Goal: Check status: Check status

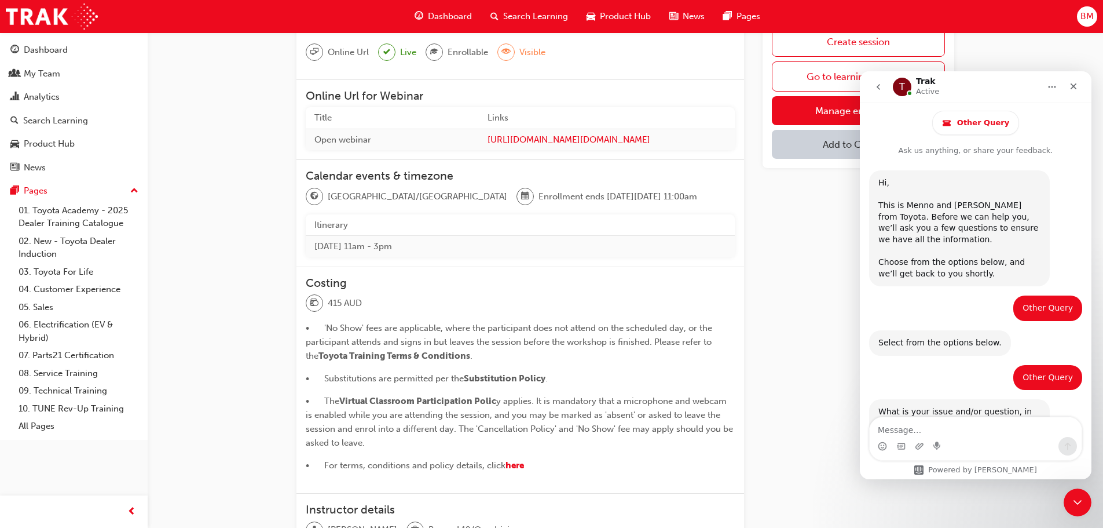
scroll to position [232, 0]
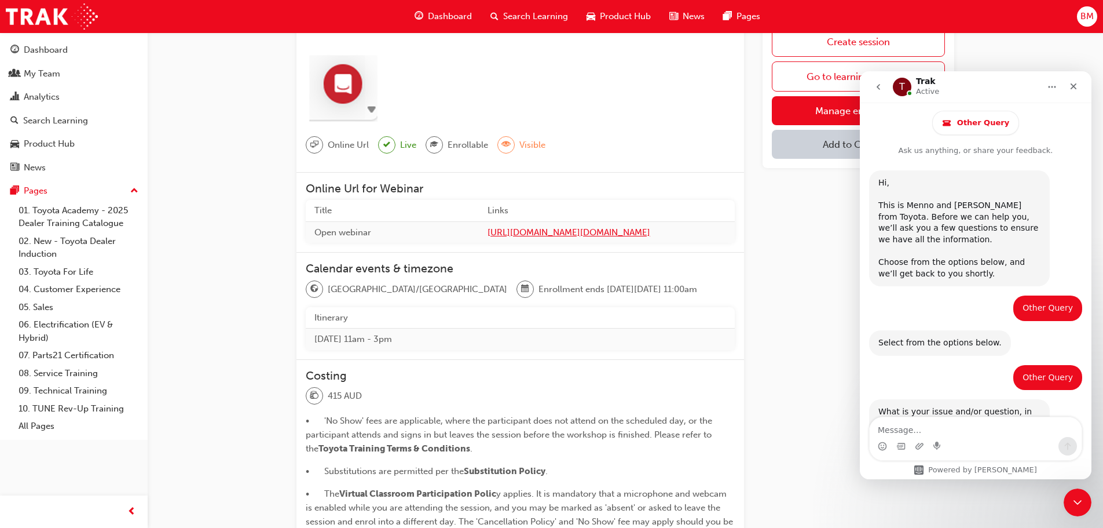
click at [514, 232] on span "[URL][DOMAIN_NAME][DOMAIN_NAME]" at bounding box center [607, 232] width 239 height 13
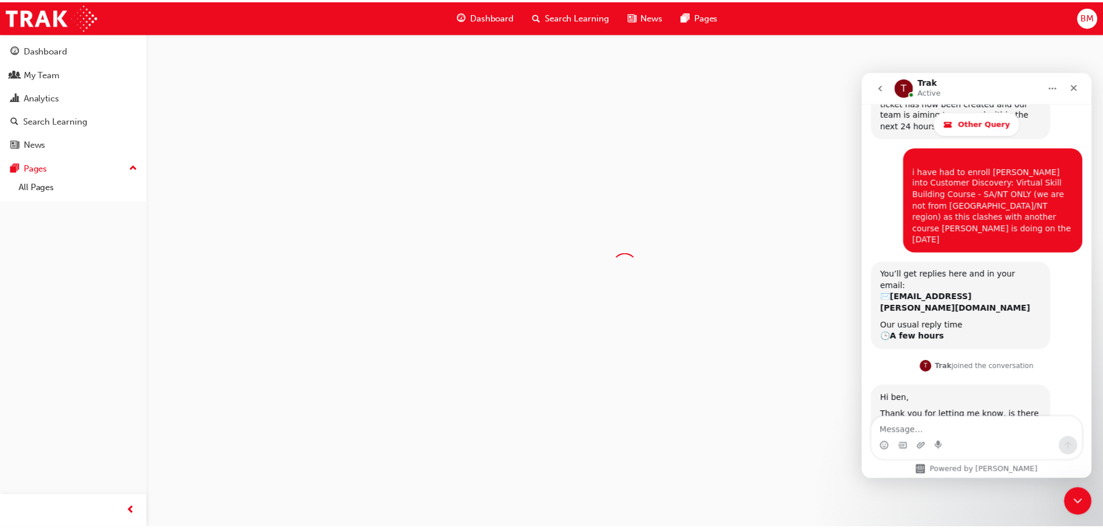
scroll to position [498, 0]
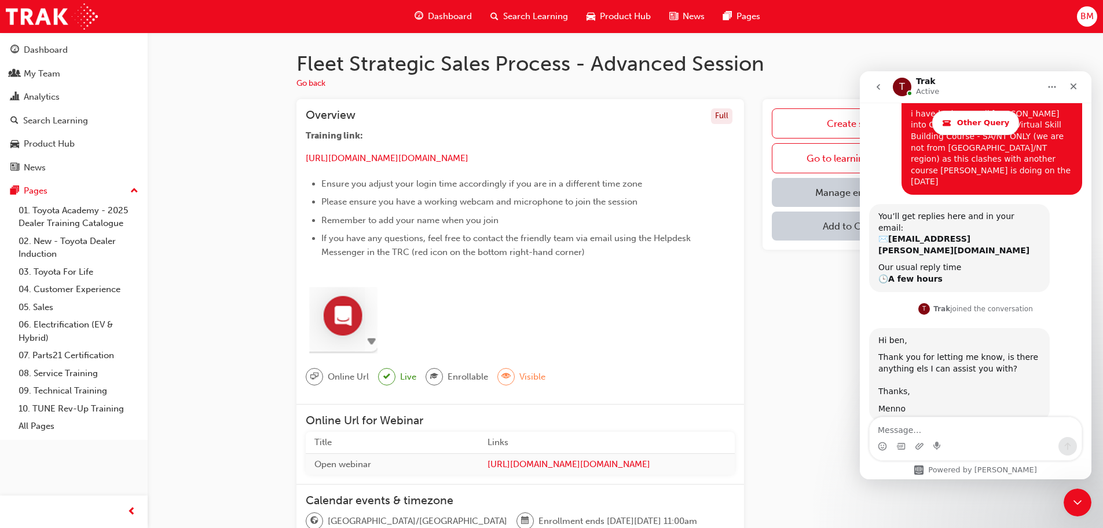
scroll to position [498, 0]
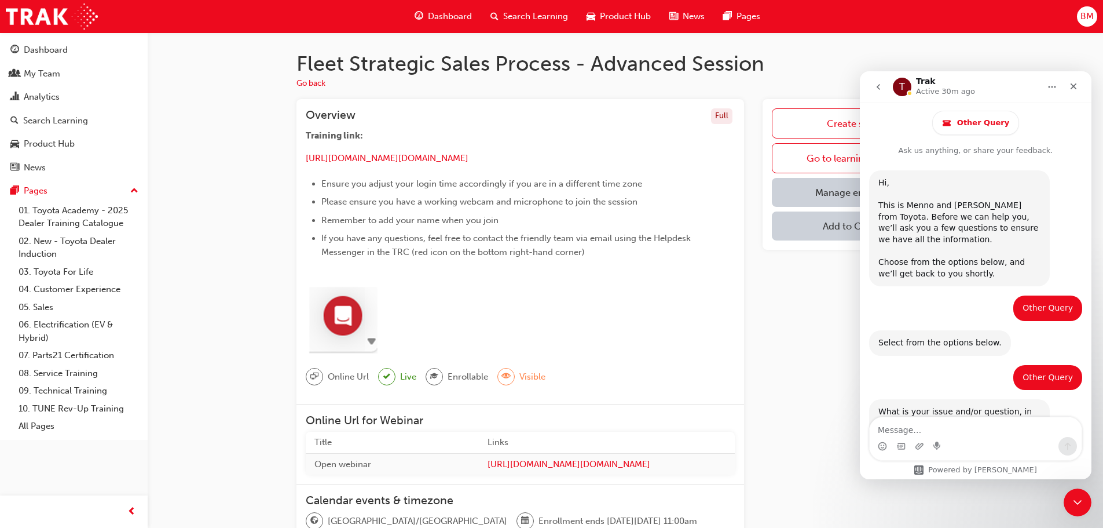
scroll to position [498, 0]
